Goal: Task Accomplishment & Management: Use online tool/utility

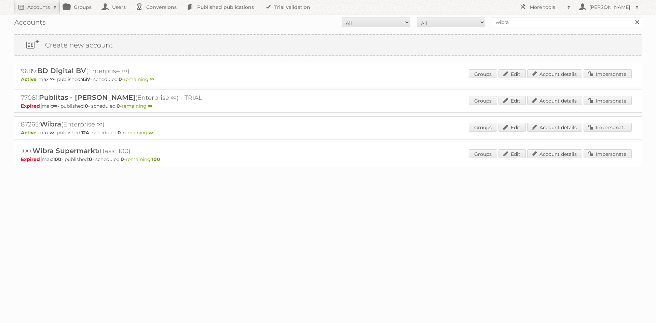
click at [545, 28] on div "Accounts All Active Expired Pending All Paid Trials Self service wibra Search" at bounding box center [328, 22] width 629 height 17
click at [546, 24] on input "wibra" at bounding box center [567, 22] width 150 height 10
type input "hubo"
click at [632, 17] on input "Search" at bounding box center [637, 22] width 10 height 10
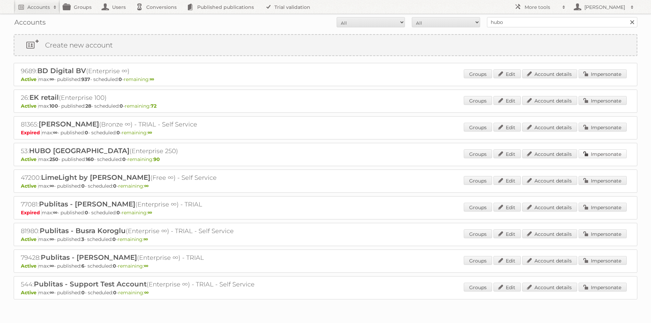
click at [616, 151] on link "Impersonate" at bounding box center [602, 153] width 48 height 9
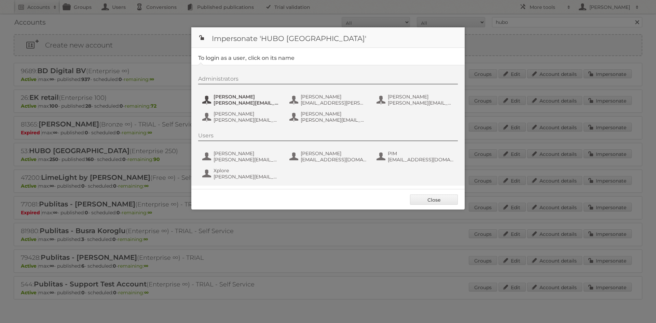
click at [223, 96] on span "Julie Van Betsbrugge" at bounding box center [246, 97] width 66 height 6
